Goal: Task Accomplishment & Management: Complete application form

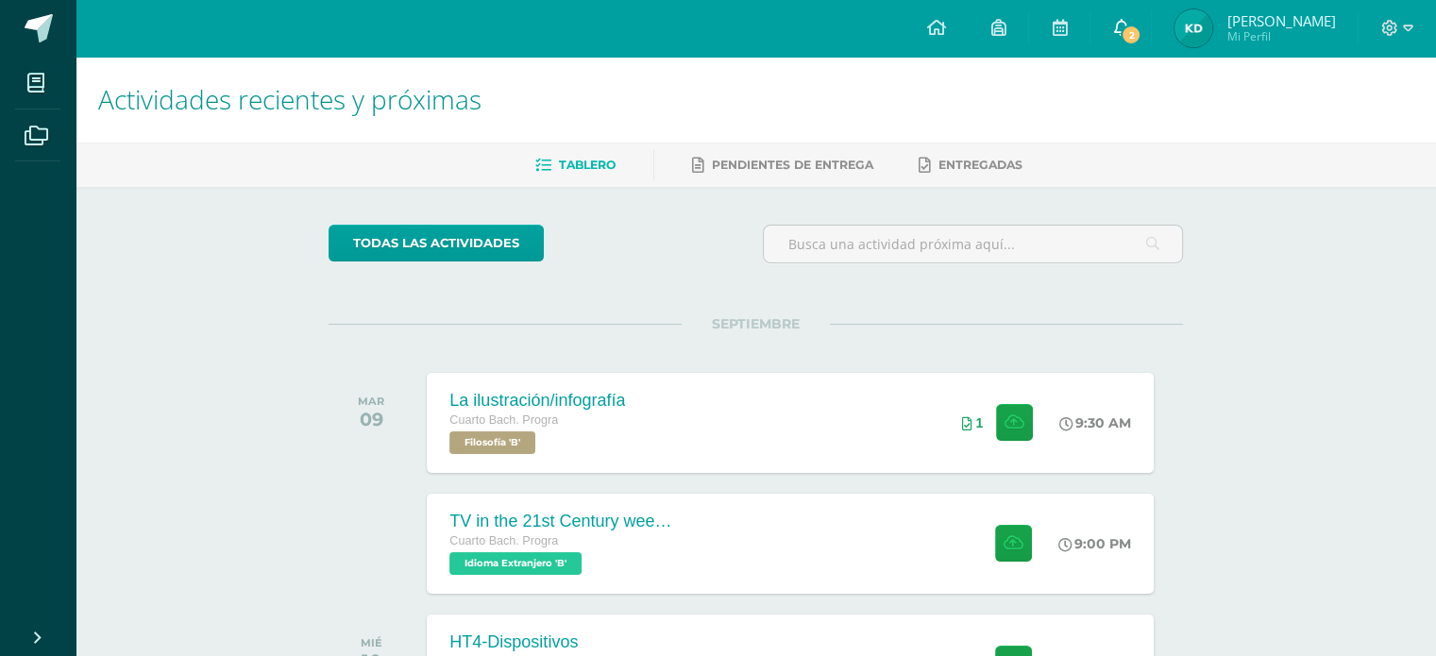
click at [1151, 18] on link "2" at bounding box center [1121, 28] width 60 height 57
click at [1311, 558] on div "Actividades recientes y próximas Tablero Pendientes de entrega Entregadas todas…" at bounding box center [756, 627] width 1361 height 1140
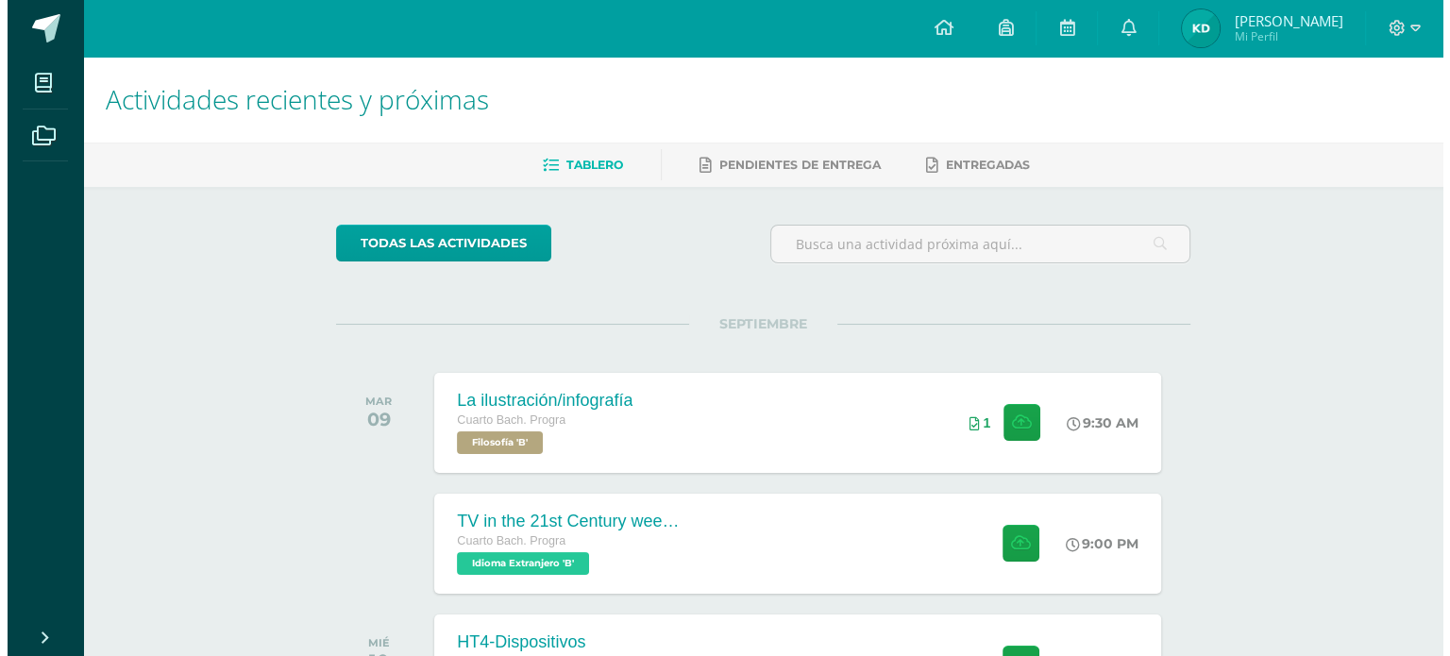
scroll to position [166, 0]
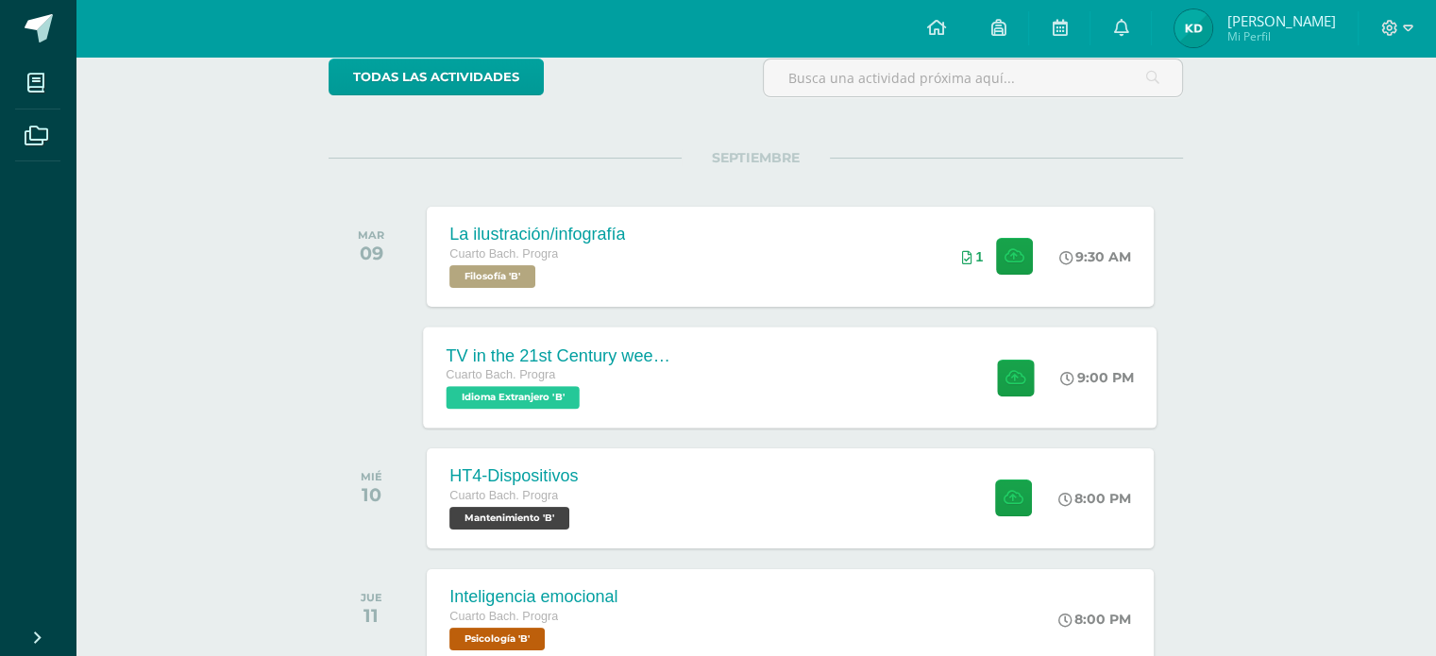
click at [940, 378] on div "TV in the 21st Century week 5 Cuarto Bach. Progra Idioma Extranjero 'B' 9:00 PM…" at bounding box center [791, 377] width 734 height 101
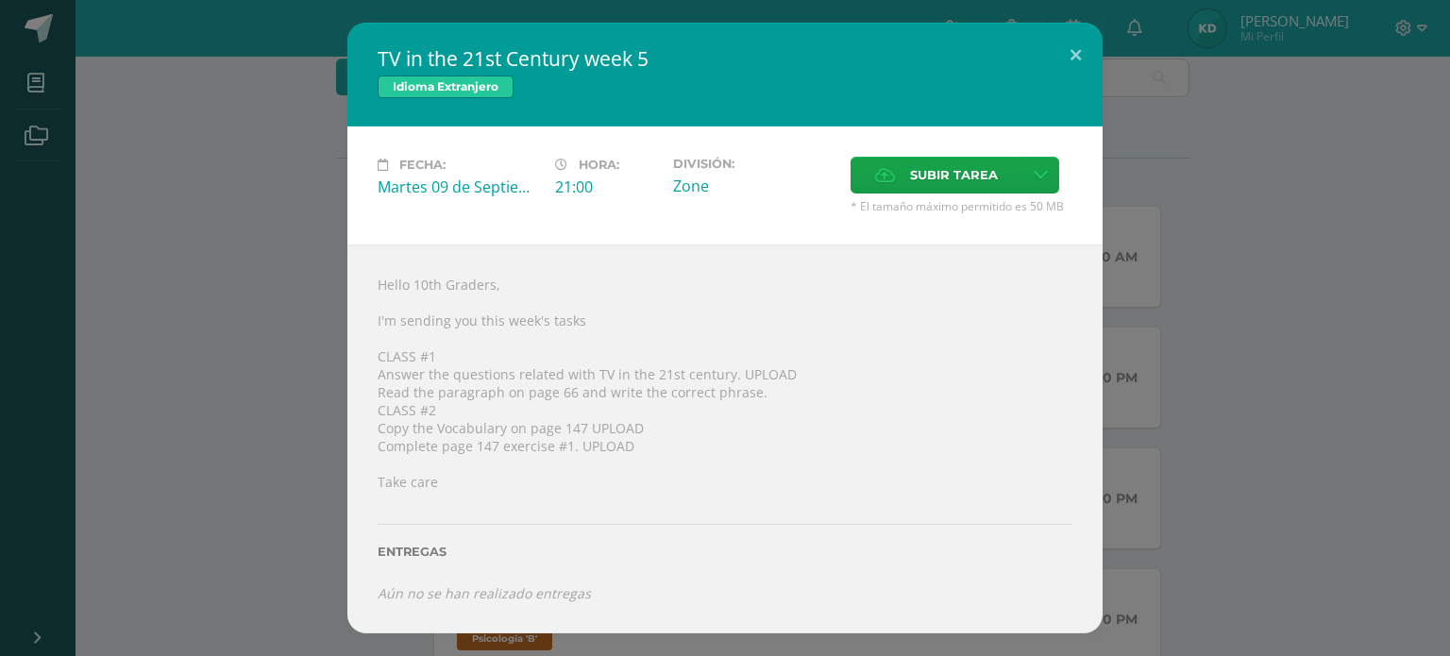
drag, startPoint x: 381, startPoint y: 56, endPoint x: 625, endPoint y: 97, distance: 247.1
click at [625, 97] on div "TV in the 21st Century week 5 Idioma Extranjero" at bounding box center [724, 75] width 755 height 104
drag, startPoint x: 592, startPoint y: 375, endPoint x: 725, endPoint y: 378, distance: 133.2
click at [725, 378] on div "Hello 10th Graders, I'm sending you this week's tasks CLASS #1 Answer the quest…" at bounding box center [724, 439] width 755 height 388
copy div "TV in the 21st century"
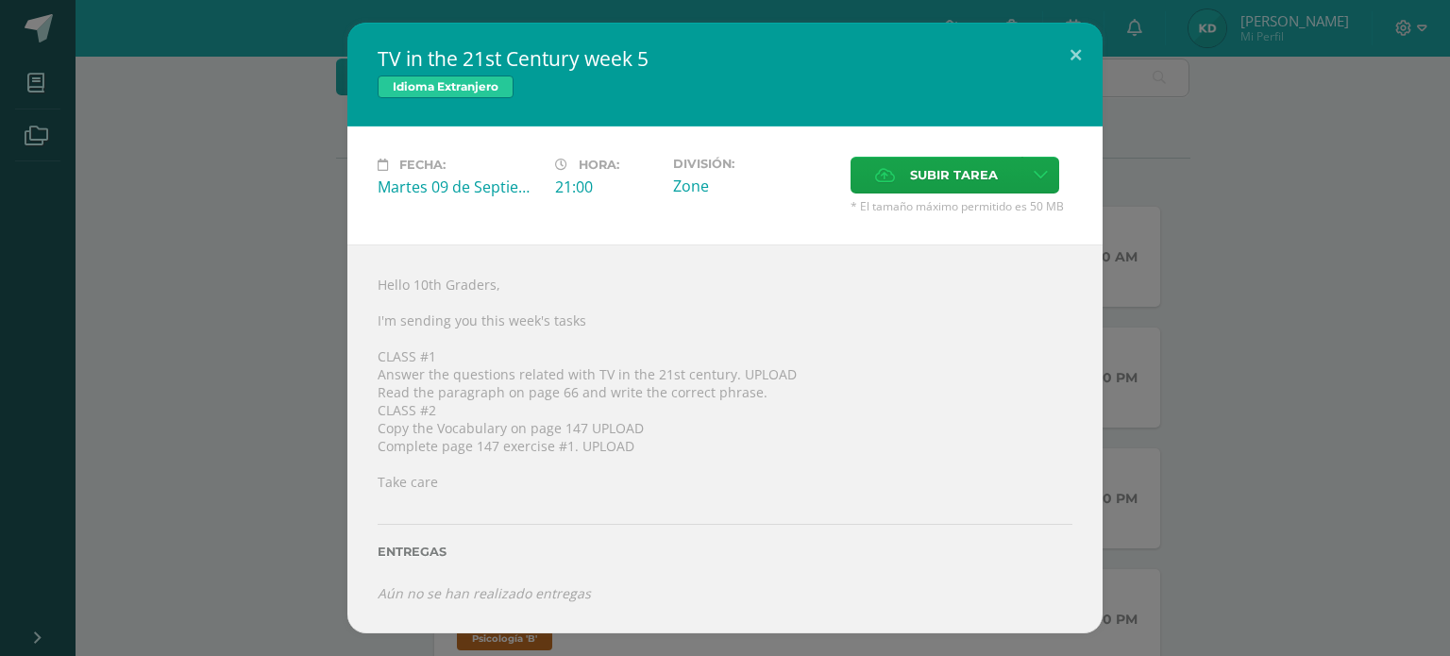
click at [921, 467] on div "Hello 10th Graders, I'm sending you this week's tasks CLASS #1 Answer the quest…" at bounding box center [724, 439] width 755 height 388
click at [950, 175] on span "Subir tarea" at bounding box center [954, 175] width 88 height 35
click at [0, 0] on input "Subir tarea" at bounding box center [0, 0] width 0 height 0
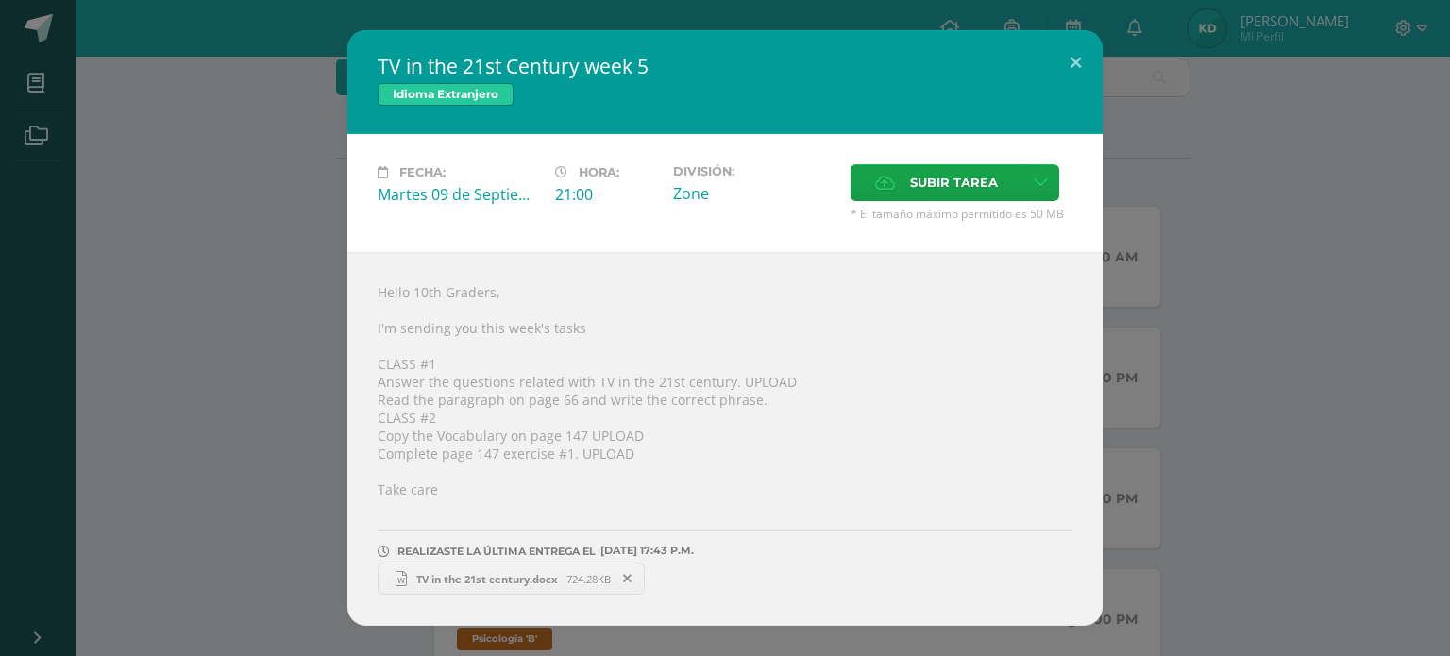
click at [1272, 395] on div "TV in the 21st Century week 5 Idioma Extranjero Fecha: Martes 09 de Septiembre …" at bounding box center [725, 328] width 1435 height 596
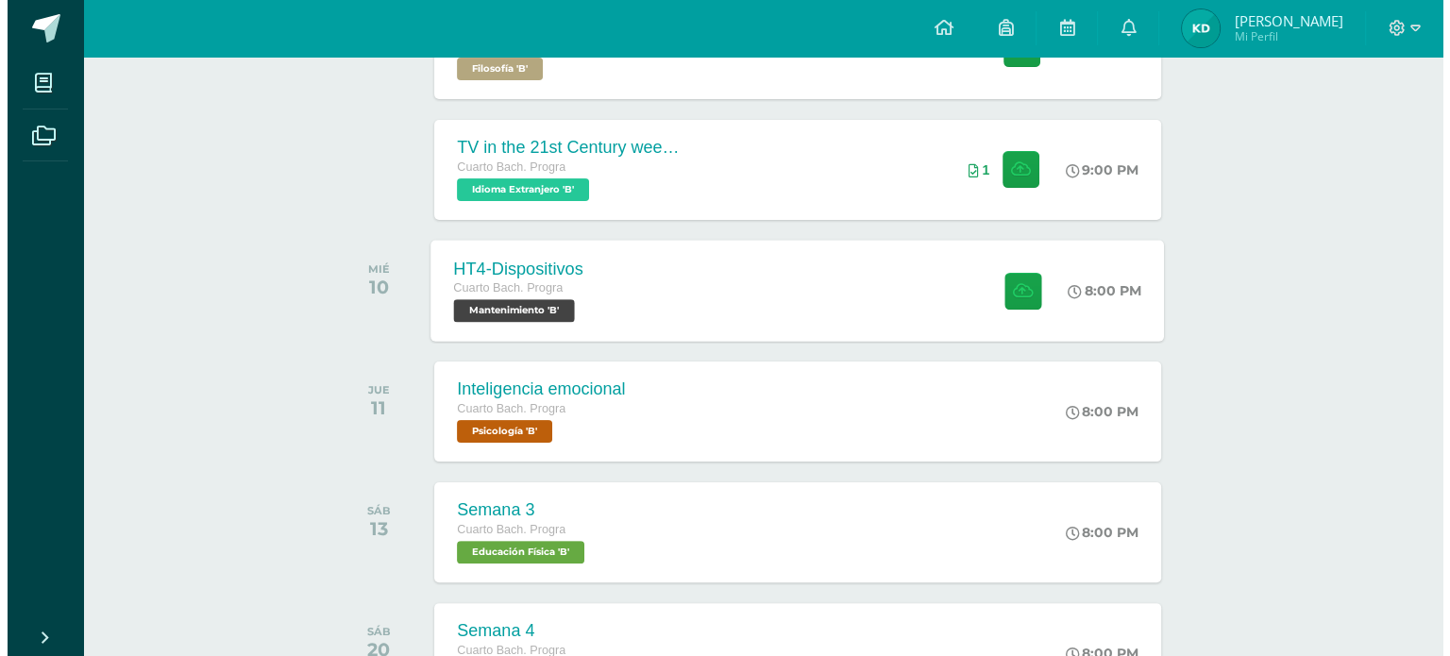
scroll to position [374, 0]
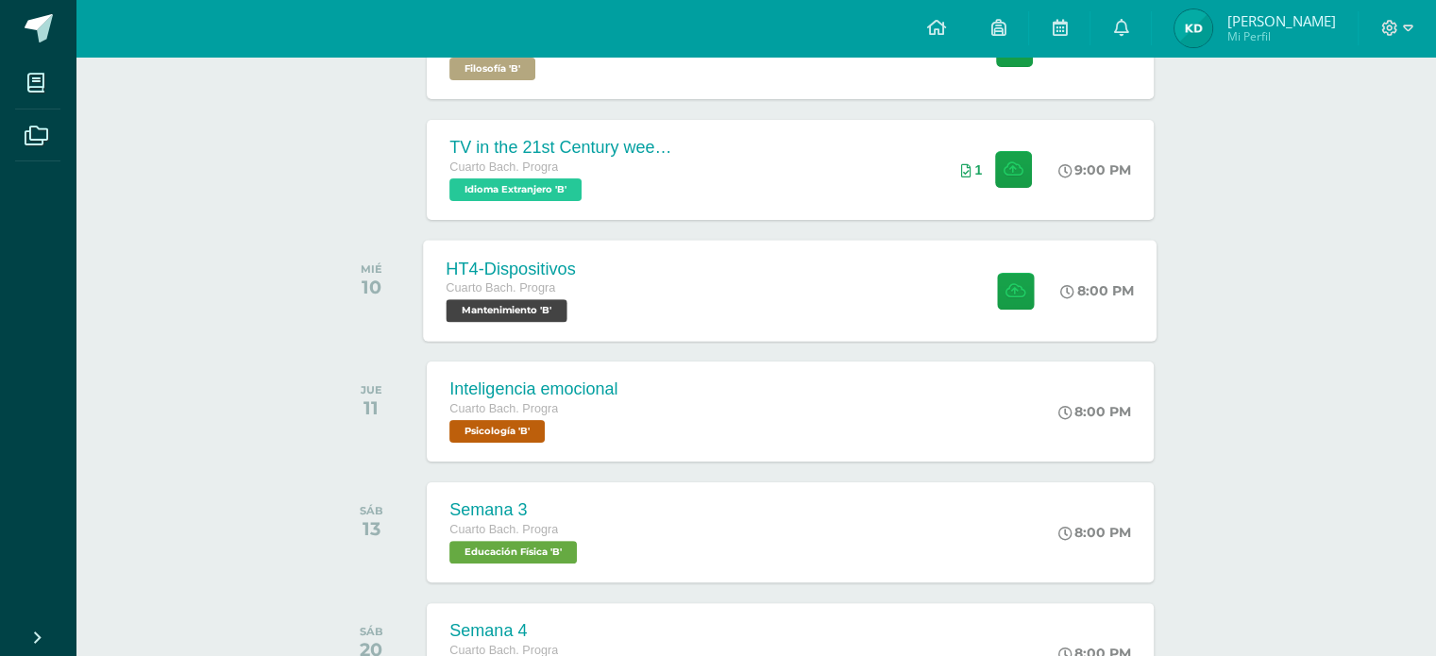
click at [1060, 319] on div "8:00 PM" at bounding box center [1108, 290] width 100 height 101
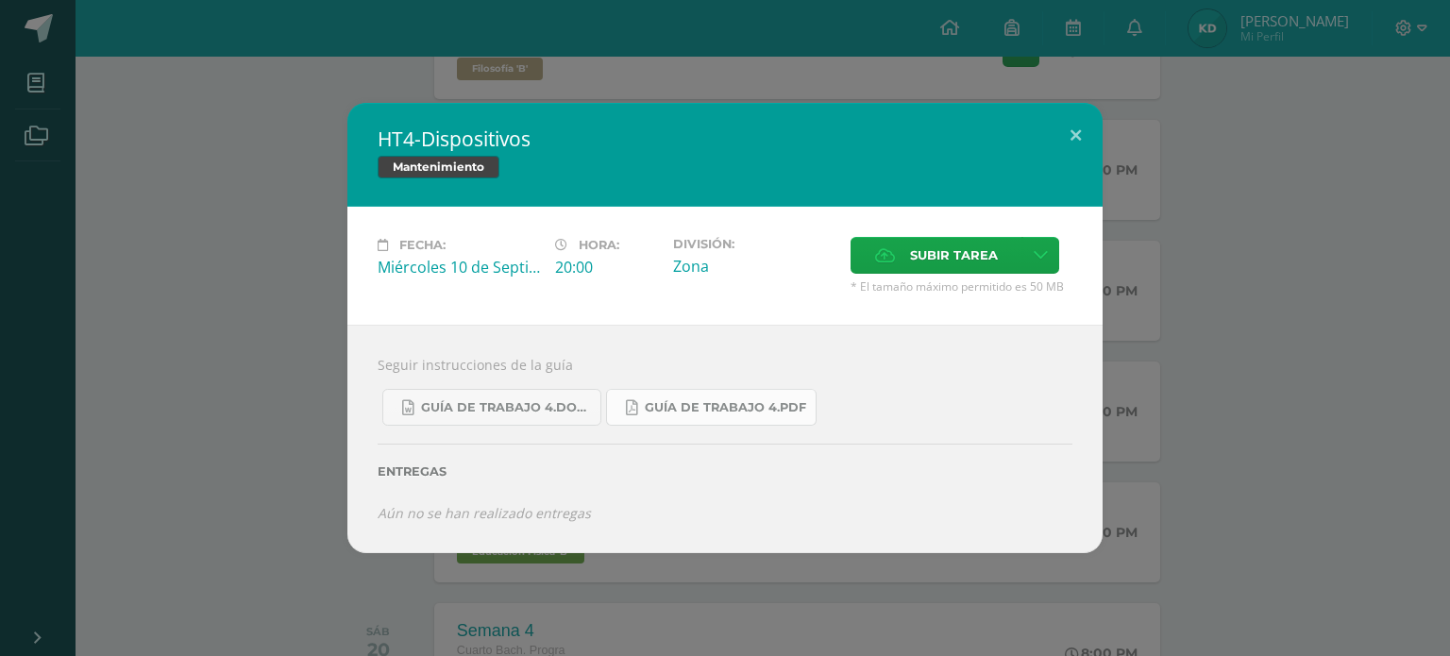
click at [751, 407] on span "Guía de trabajo 4.pdf" at bounding box center [725, 407] width 161 height 15
